Goal: Task Accomplishment & Management: Manage account settings

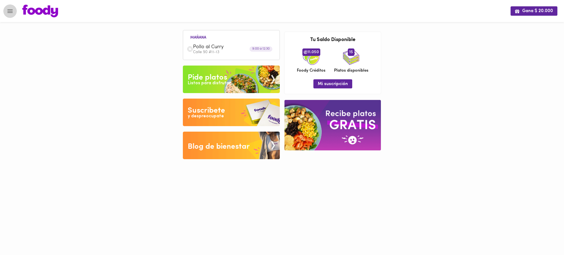
click at [10, 10] on icon "Menu" at bounding box center [10, 11] width 7 height 7
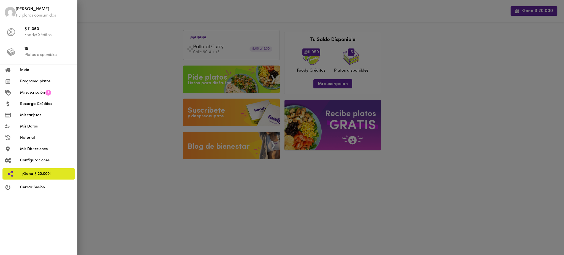
click at [28, 115] on span "Mis tarjetas" at bounding box center [46, 115] width 53 height 6
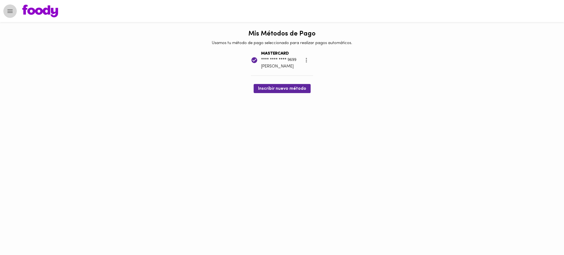
click at [11, 9] on icon "Menu" at bounding box center [10, 11] width 7 height 7
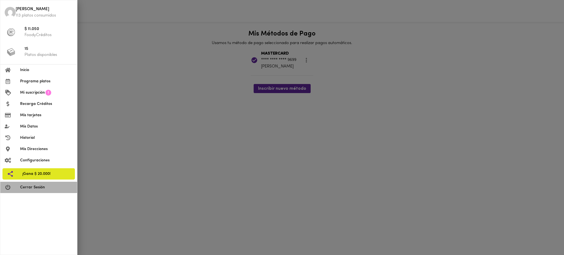
click at [39, 185] on span "Cerrar Sesión" at bounding box center [46, 188] width 53 height 6
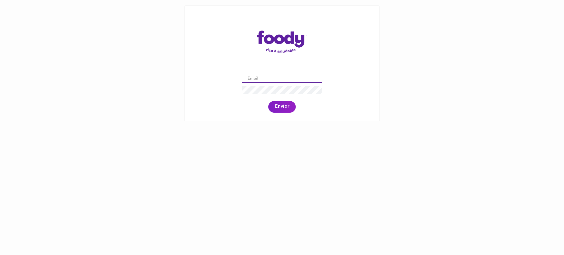
click at [261, 78] on input "email" at bounding box center [282, 79] width 80 height 9
paste input "[EMAIL_ADDRESS][DOMAIN_NAME]"
type input "[EMAIL_ADDRESS][DOMAIN_NAME]"
click at [284, 108] on span "Enviar" at bounding box center [282, 107] width 14 height 6
